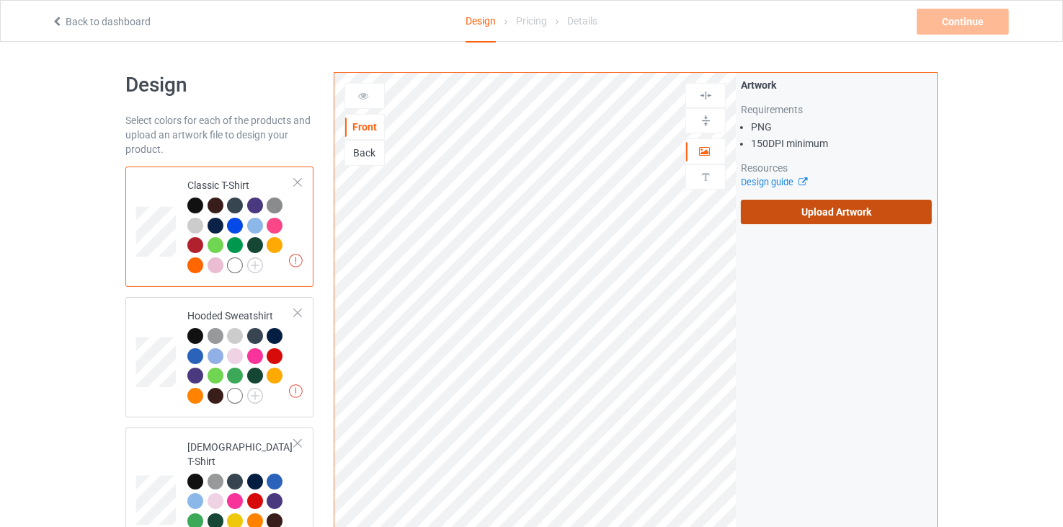
click at [837, 204] on label "Upload Artwork" at bounding box center [836, 212] width 191 height 25
click at [0, 0] on input "Upload Artwork" at bounding box center [0, 0] width 0 height 0
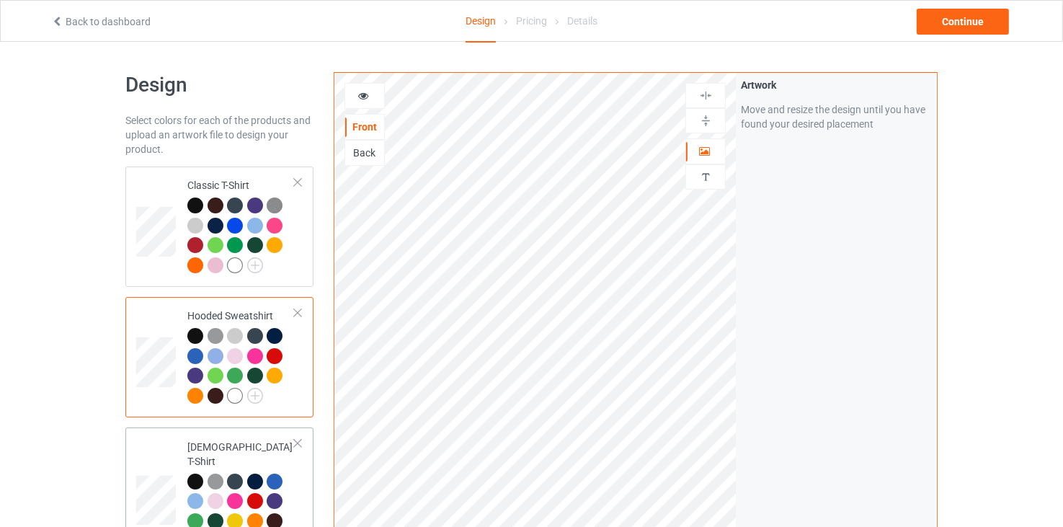
click at [141, 453] on td at bounding box center [157, 494] width 43 height 123
click at [164, 181] on td at bounding box center [157, 226] width 43 height 109
click at [375, 100] on div at bounding box center [364, 96] width 39 height 14
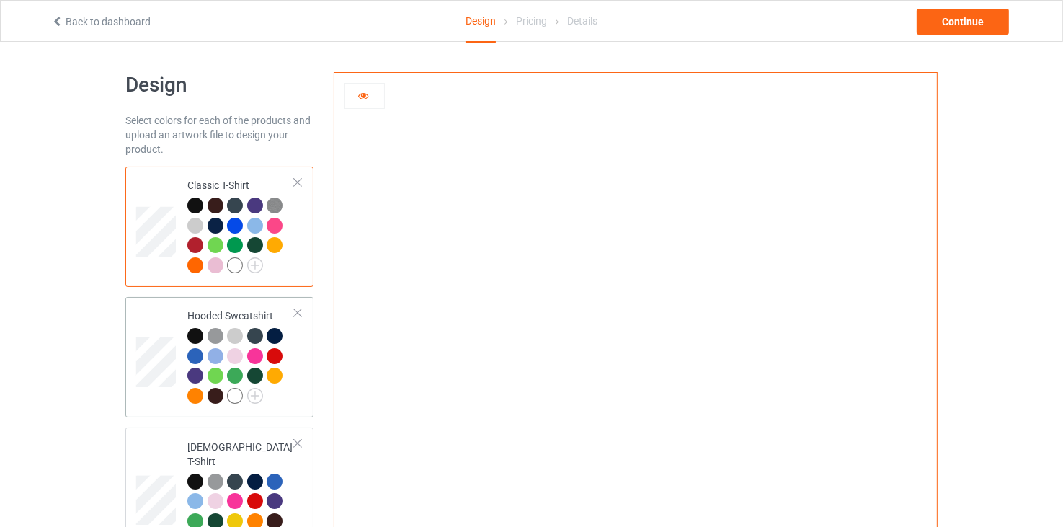
click at [159, 324] on td at bounding box center [157, 357] width 43 height 109
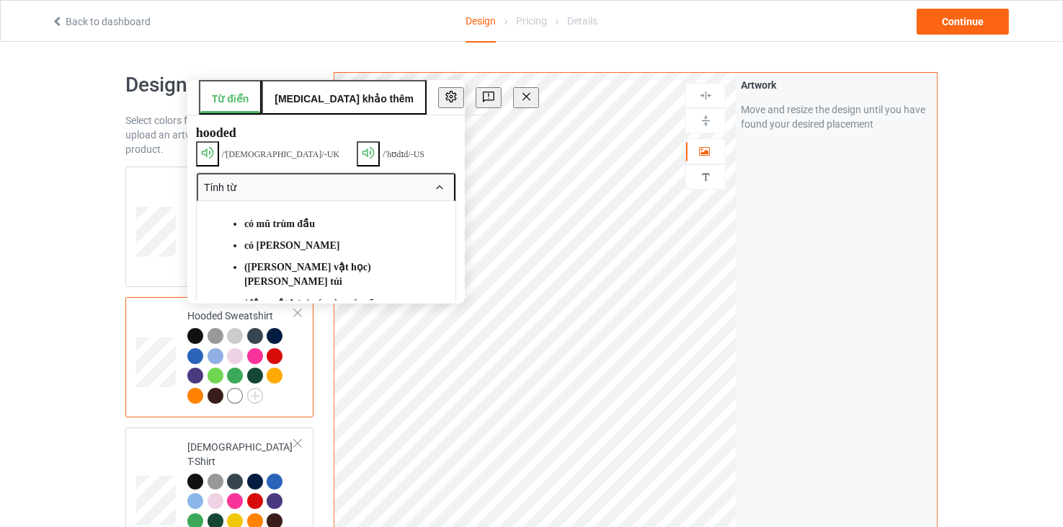
click at [412, 35] on div "Design Pricing Details" at bounding box center [531, 22] width 327 height 42
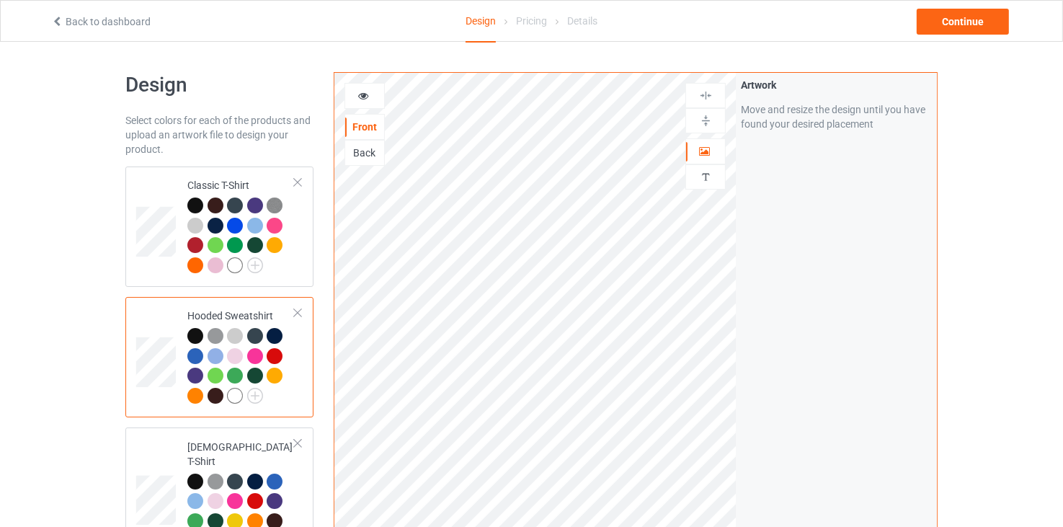
click at [370, 99] on div at bounding box center [364, 96] width 39 height 14
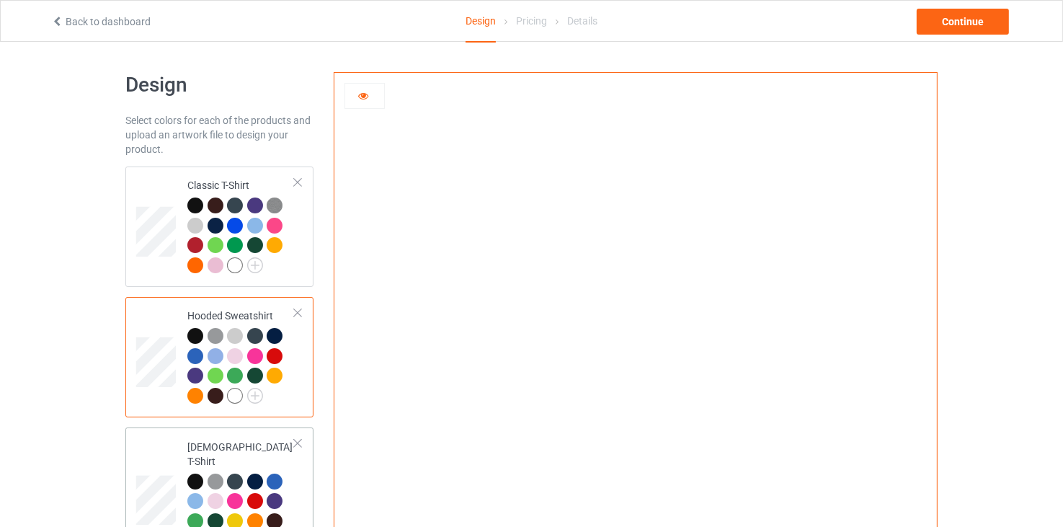
click at [144, 458] on td at bounding box center [157, 494] width 43 height 123
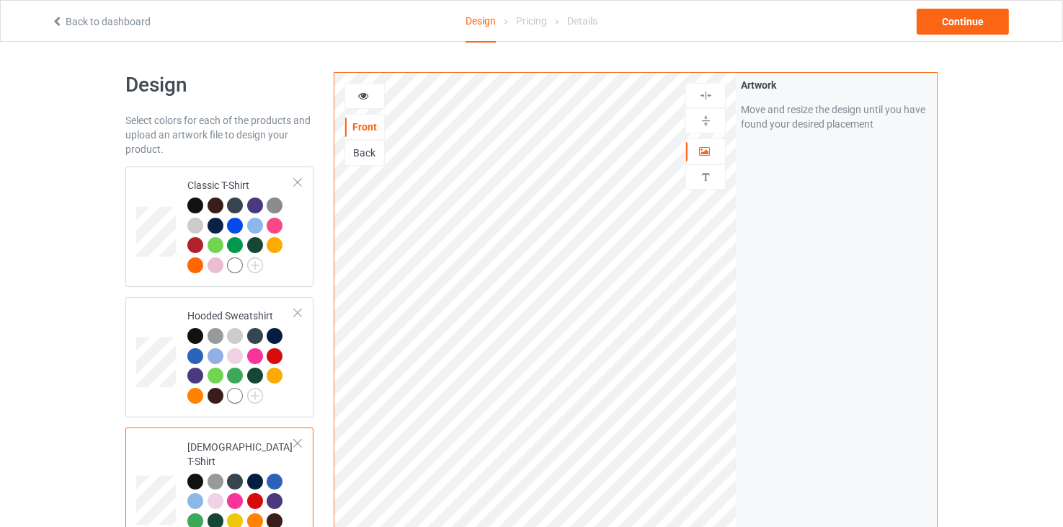
click at [355, 89] on div at bounding box center [364, 96] width 39 height 14
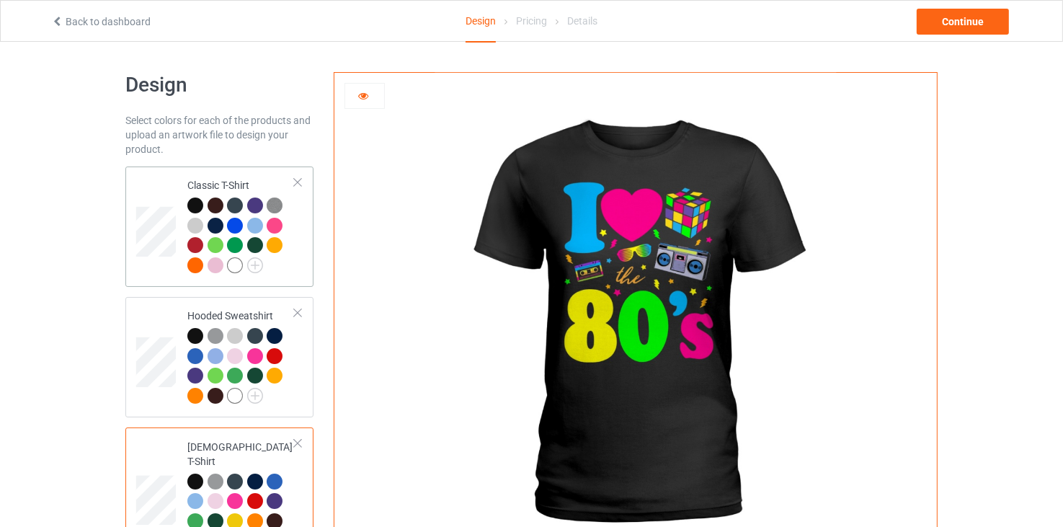
click at [151, 195] on td at bounding box center [157, 226] width 43 height 109
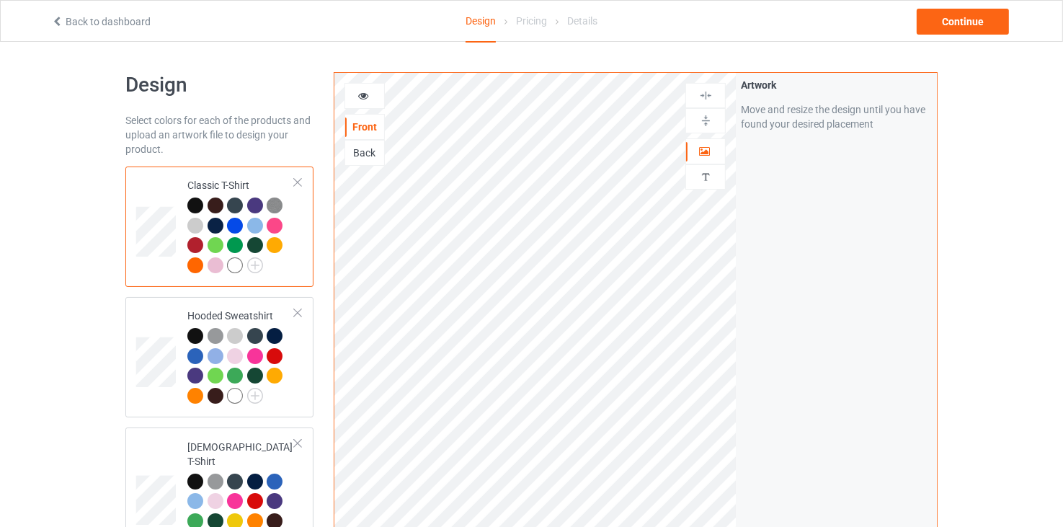
click at [369, 94] on icon at bounding box center [363, 94] width 12 height 10
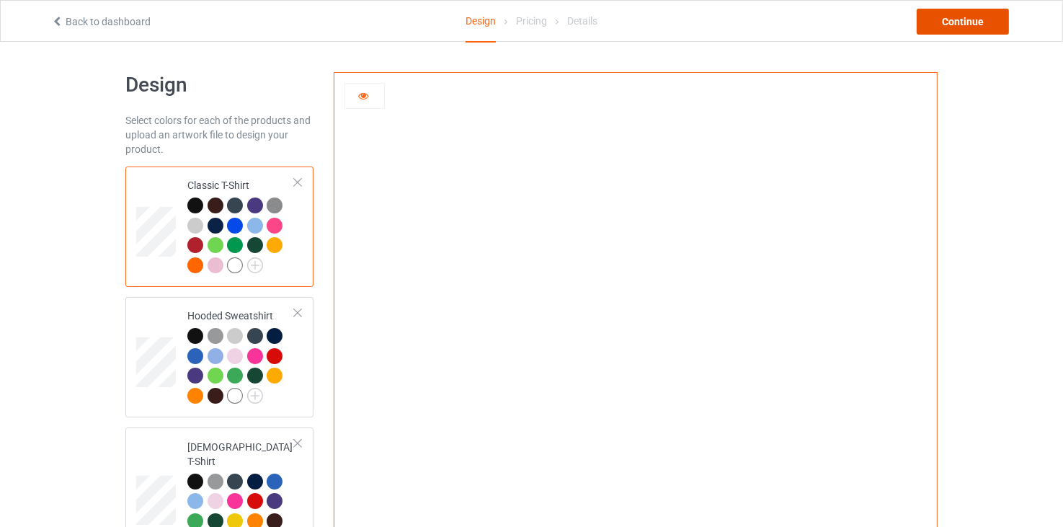
click at [986, 25] on div "Continue" at bounding box center [963, 22] width 92 height 26
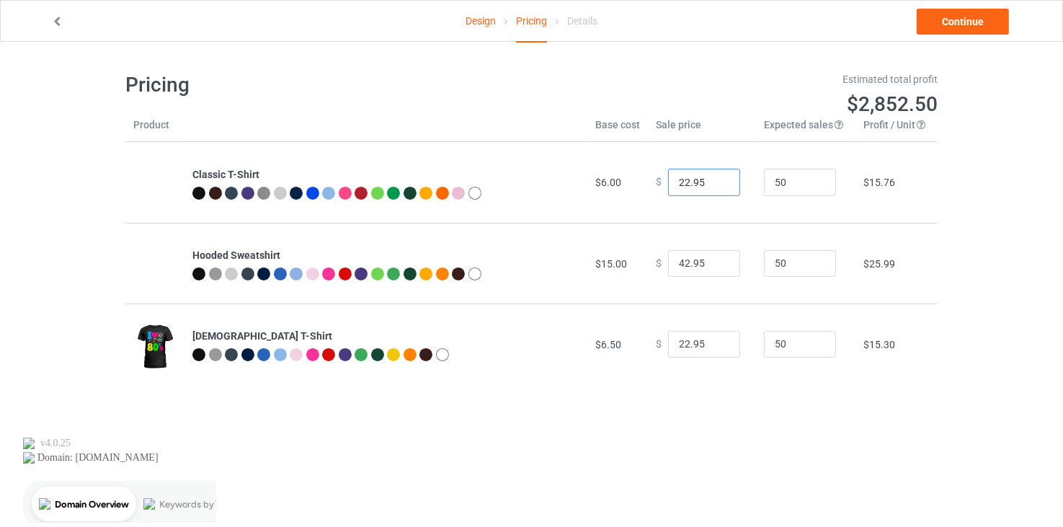
drag, startPoint x: 701, startPoint y: 182, endPoint x: 657, endPoint y: 192, distance: 44.2
click at [657, 192] on div "$ 22.95" at bounding box center [702, 182] width 92 height 27
type input "18.99"
click at [700, 339] on input "22.95" at bounding box center [704, 344] width 72 height 27
paste input "18.99"
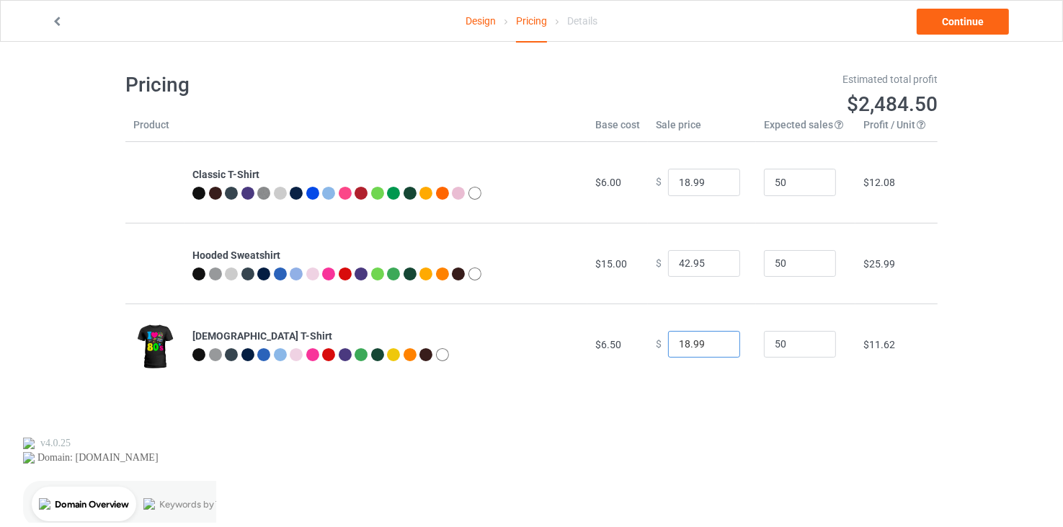
click at [677, 341] on input "18.99" at bounding box center [704, 344] width 72 height 27
type input "19.99"
click at [682, 369] on td "$ 19.99" at bounding box center [702, 343] width 108 height 81
drag, startPoint x: 698, startPoint y: 258, endPoint x: 660, endPoint y: 263, distance: 37.8
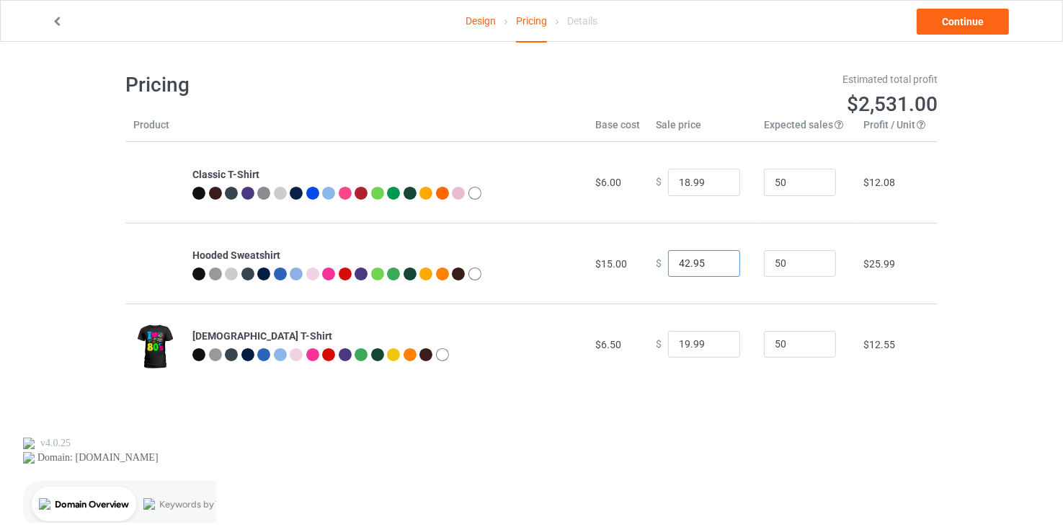
click at [668, 263] on input "42.95" at bounding box center [704, 263] width 72 height 27
type input "35.99"
click at [728, 290] on td "$ 35.99" at bounding box center [702, 263] width 108 height 81
click at [729, 290] on td "$ 35.99" at bounding box center [702, 263] width 108 height 81
click at [977, 25] on link "Continue" at bounding box center [963, 22] width 92 height 26
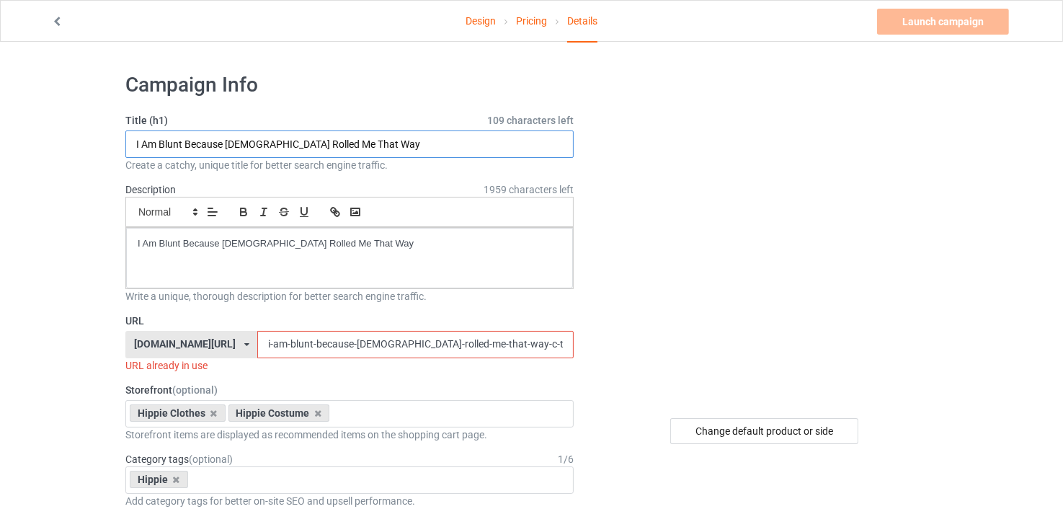
drag, startPoint x: 373, startPoint y: 138, endPoint x: 43, endPoint y: 151, distance: 330.3
paste input "Love The 80s"
type input "I Love The 80s"
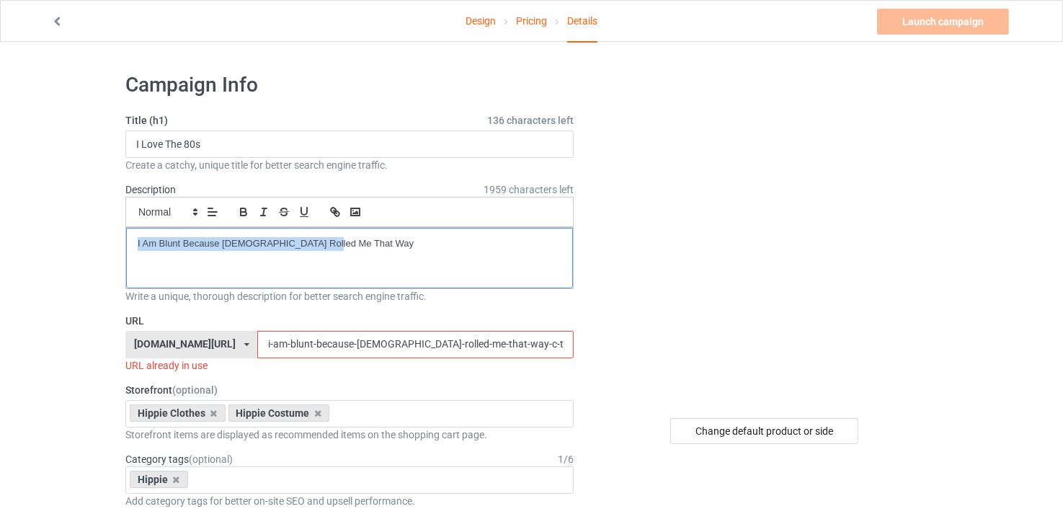
drag, startPoint x: 352, startPoint y: 248, endPoint x: 106, endPoint y: 239, distance: 245.9
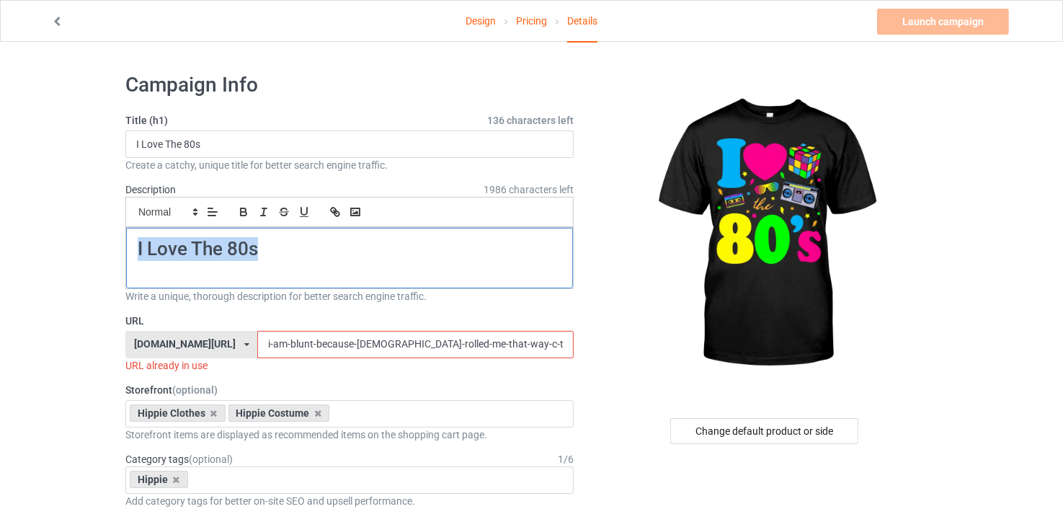
drag, startPoint x: 291, startPoint y: 250, endPoint x: 79, endPoint y: 225, distance: 214.1
drag, startPoint x: 285, startPoint y: 255, endPoint x: 94, endPoint y: 253, distance: 191.7
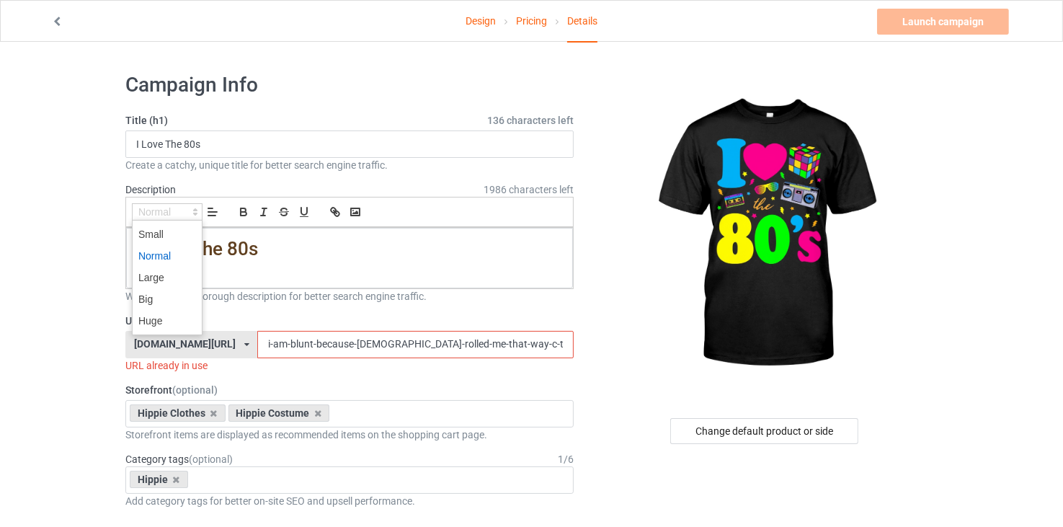
click at [148, 212] on span at bounding box center [167, 211] width 71 height 17
click at [152, 249] on span at bounding box center [167, 256] width 58 height 22
click at [239, 208] on icon "button" at bounding box center [243, 211] width 13 height 13
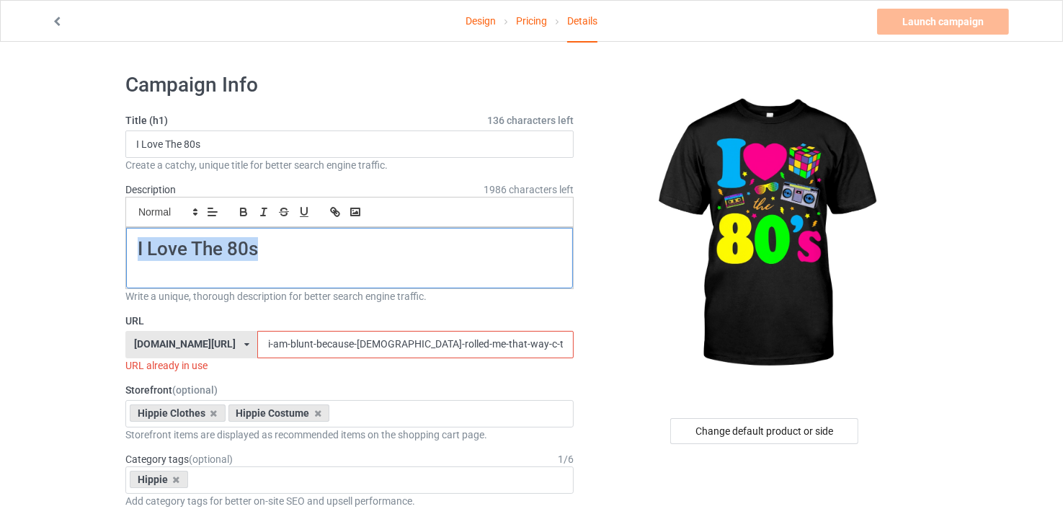
drag, startPoint x: 300, startPoint y: 246, endPoint x: 49, endPoint y: 236, distance: 251.0
drag, startPoint x: 476, startPoint y: 342, endPoint x: 187, endPoint y: 343, distance: 288.3
click at [187, 343] on div "[DOMAIN_NAME][URL] [DOMAIN_NAME][URL] [DOMAIN_NAME][URL] [DOMAIN_NAME][URL] [DO…" at bounding box center [349, 344] width 448 height 27
paste input "I Love The 80s"
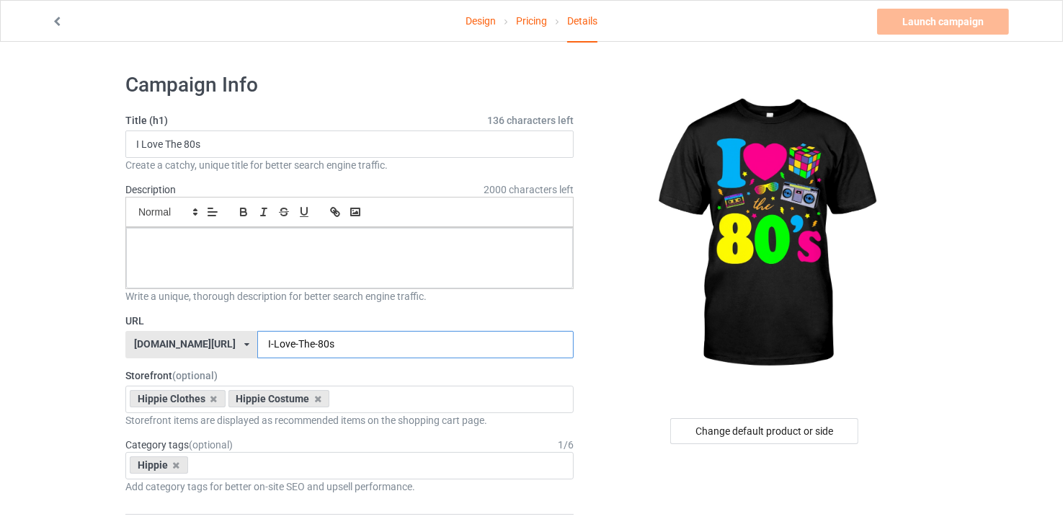
type input "I-Love-The-80s"
click at [304, 341] on input "I-Love-The-80s" at bounding box center [415, 344] width 316 height 27
click at [275, 240] on h1 at bounding box center [350, 249] width 424 height 24
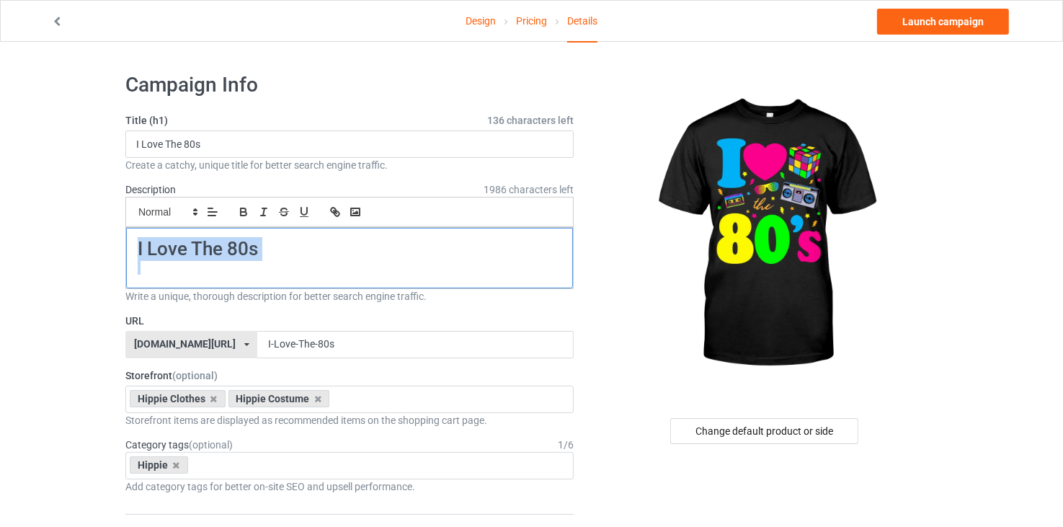
drag, startPoint x: 308, startPoint y: 266, endPoint x: 76, endPoint y: 227, distance: 235.3
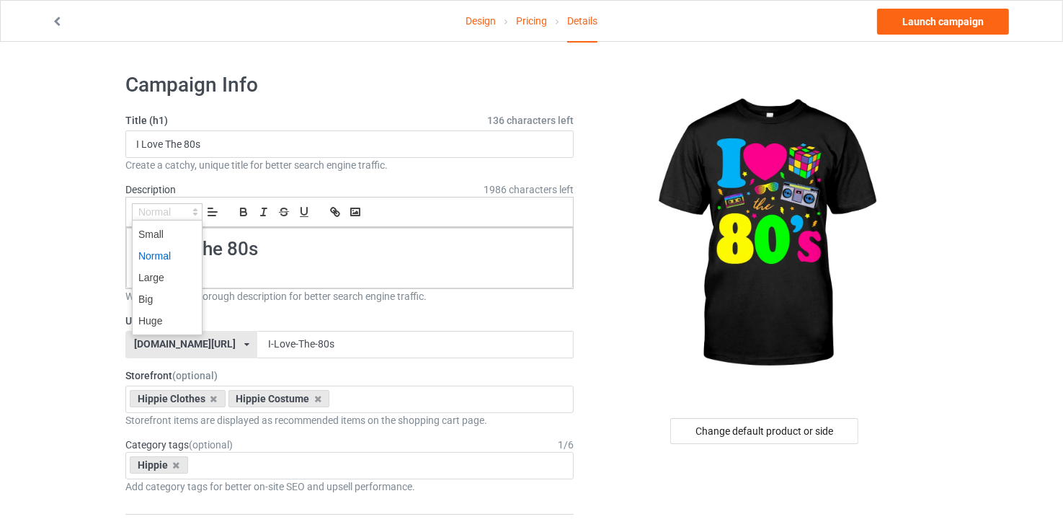
click at [154, 213] on span at bounding box center [167, 211] width 71 height 17
click at [153, 232] on span at bounding box center [167, 234] width 58 height 22
click at [165, 207] on span at bounding box center [167, 211] width 71 height 17
click at [166, 259] on span at bounding box center [167, 256] width 58 height 22
click at [303, 262] on p at bounding box center [350, 268] width 424 height 14
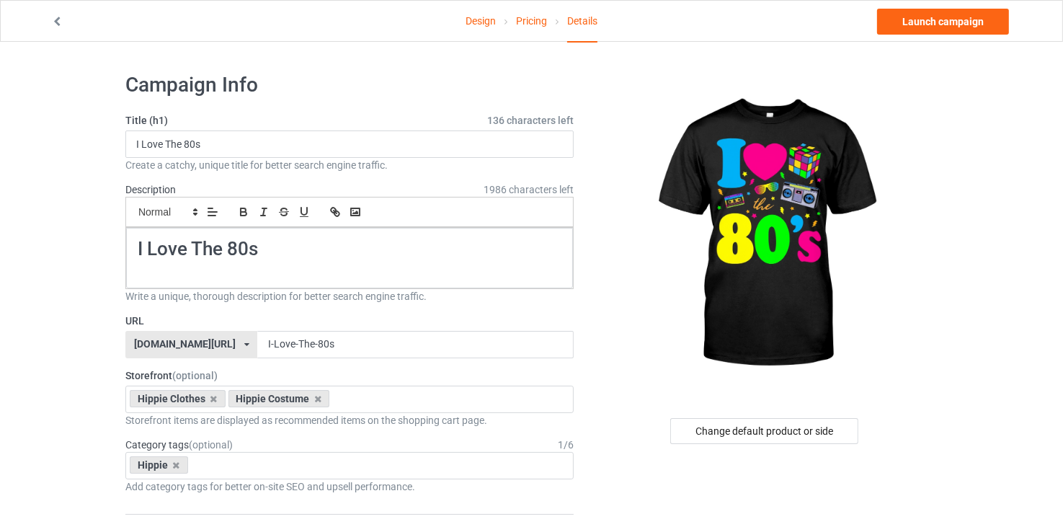
click at [713, 425] on div "Change default product or side" at bounding box center [764, 431] width 188 height 26
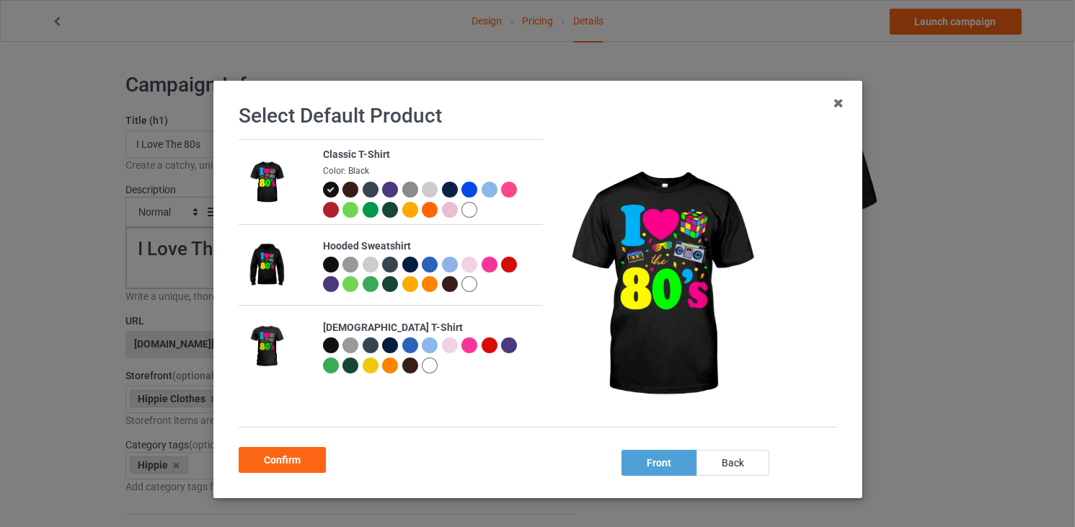
click at [326, 186] on icon at bounding box center [330, 190] width 8 height 8
click at [294, 458] on div "Confirm" at bounding box center [282, 460] width 87 height 26
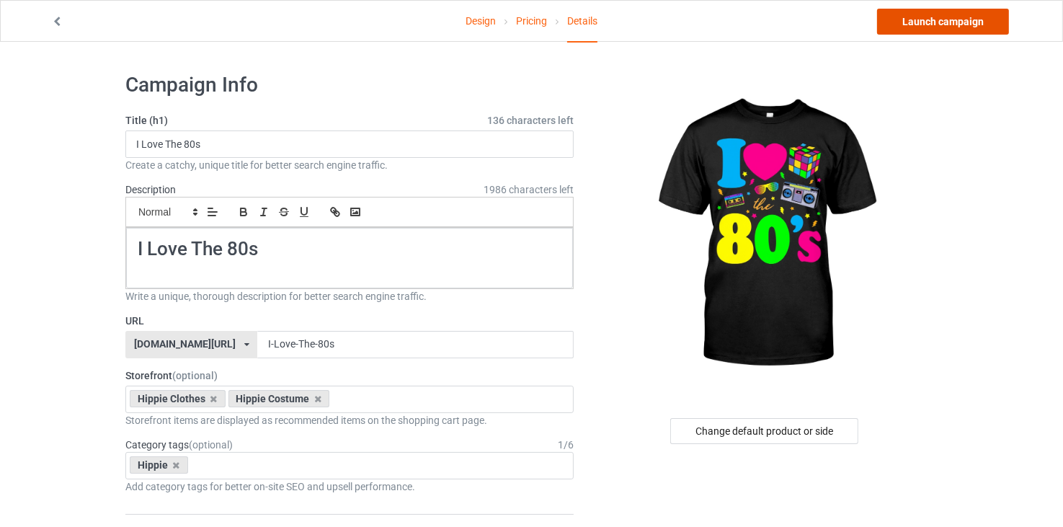
click at [987, 31] on link "Launch campaign" at bounding box center [943, 22] width 132 height 26
